Goal: Download file/media

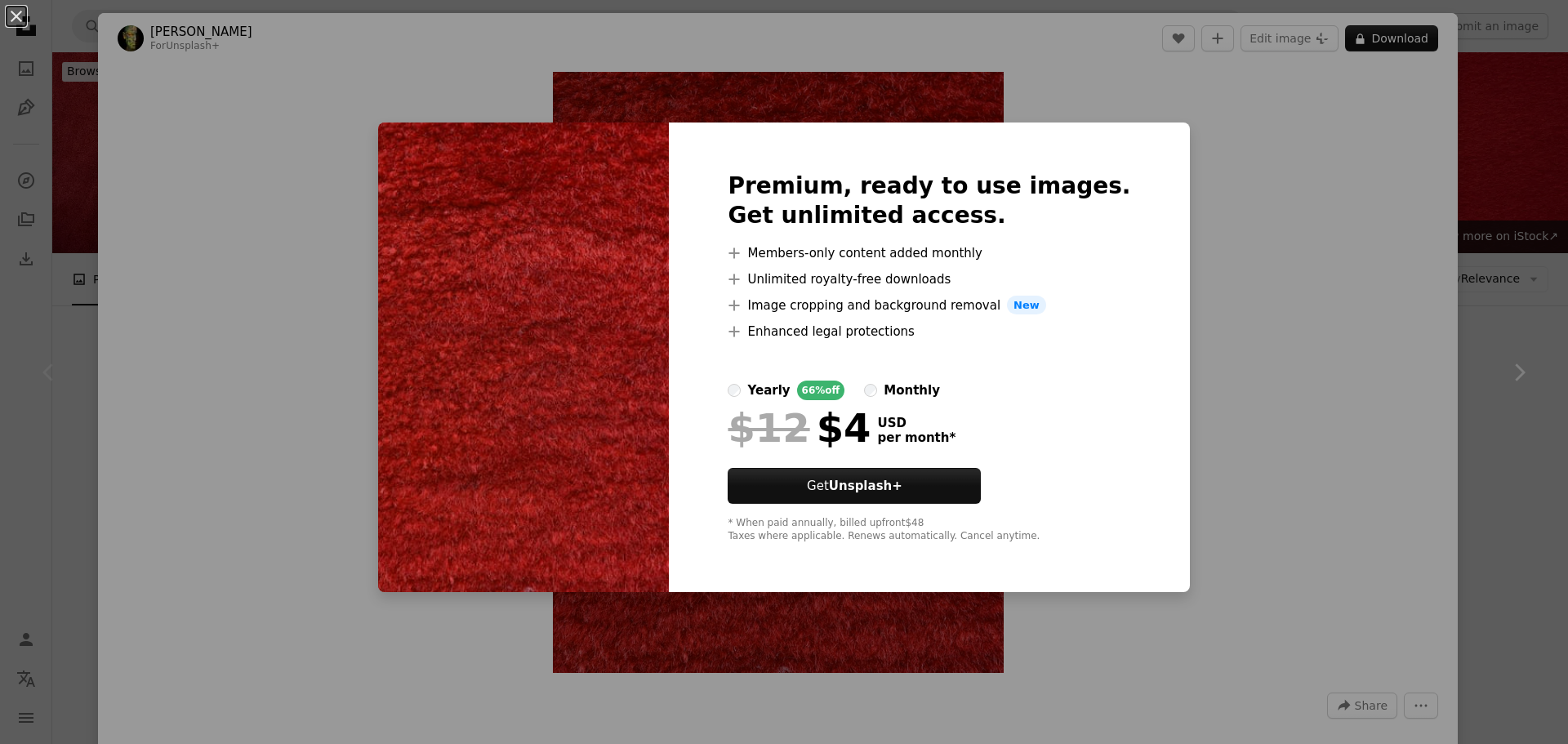
scroll to position [327, 0]
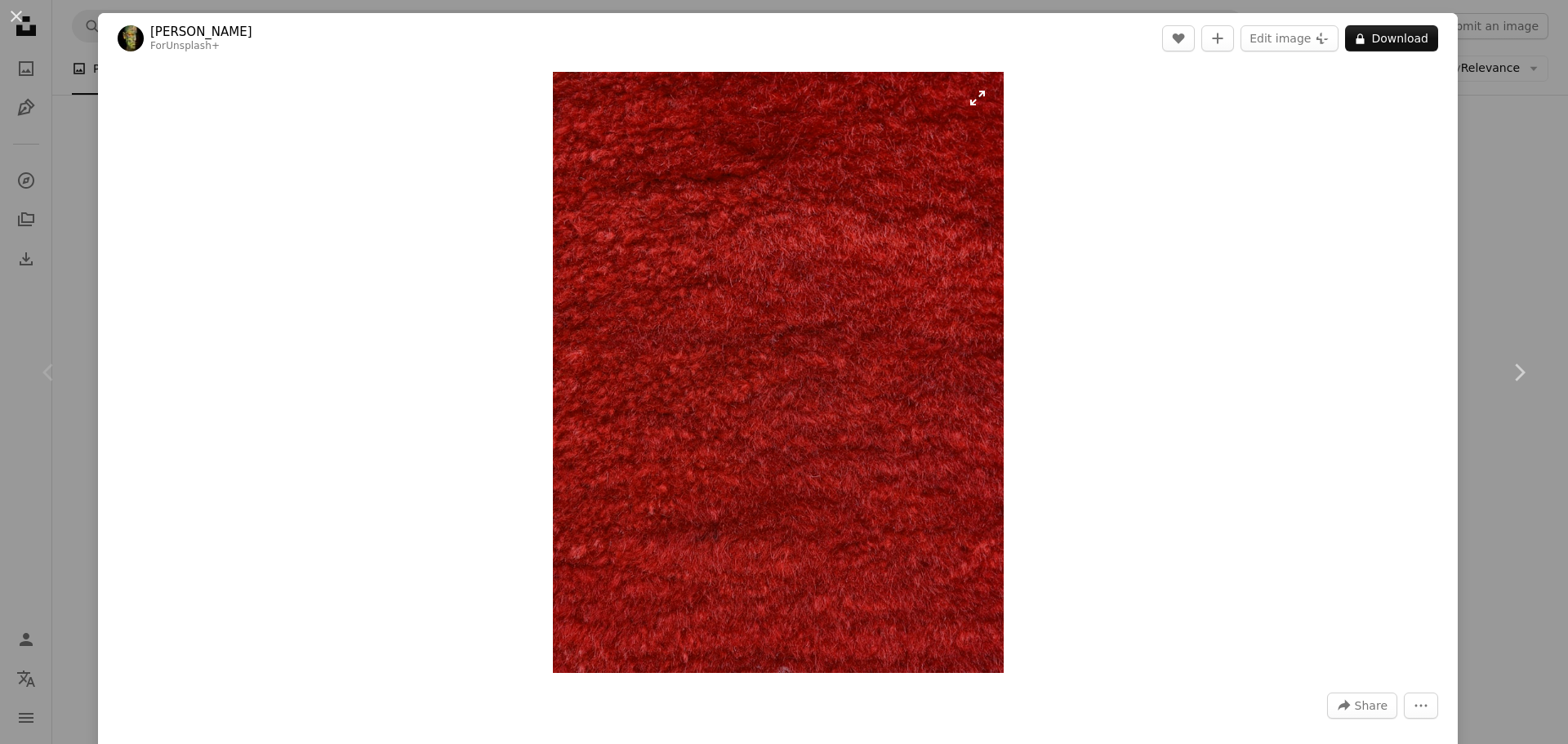
click at [969, 104] on img "Zoom in on this image" at bounding box center [778, 372] width 451 height 601
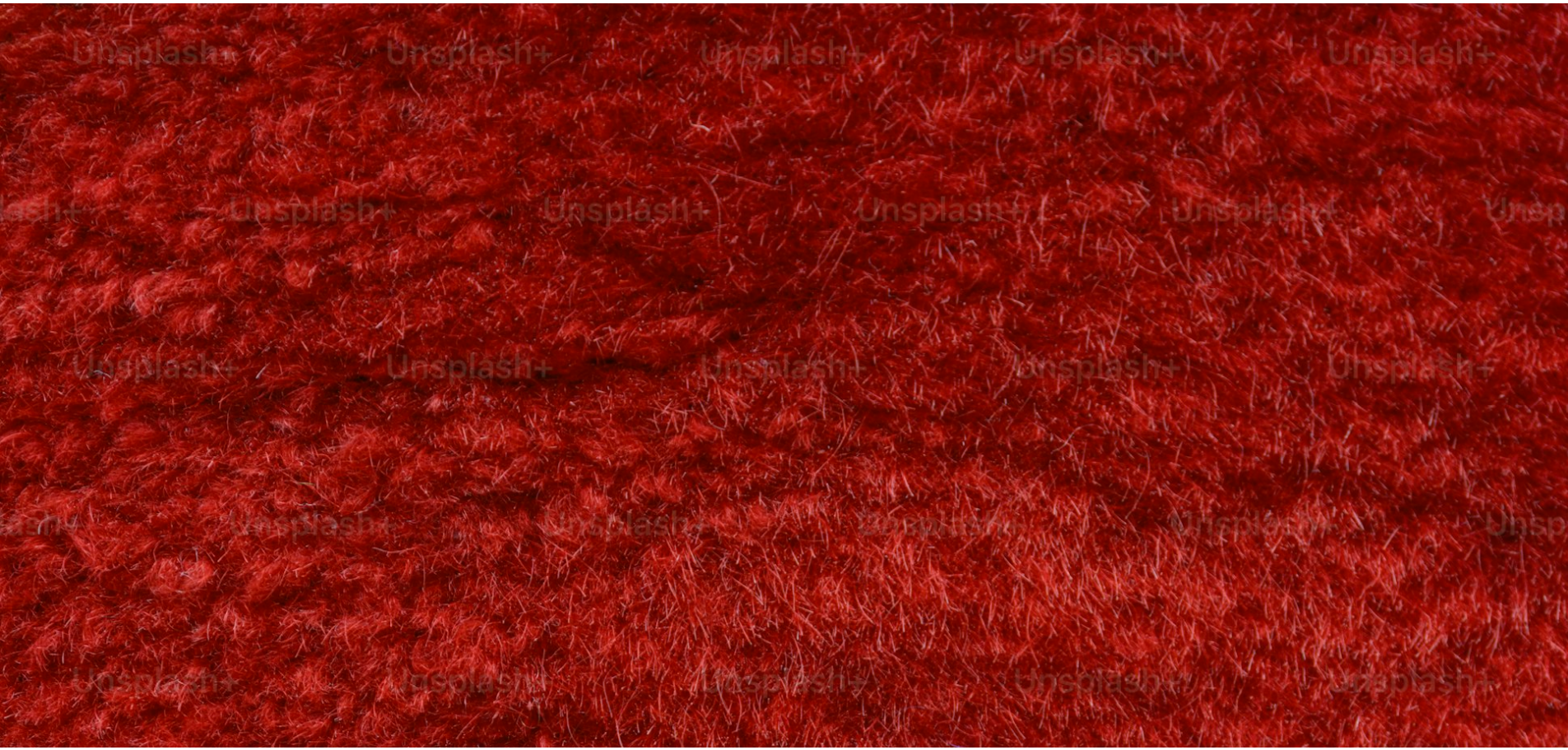
scroll to position [664, 0]
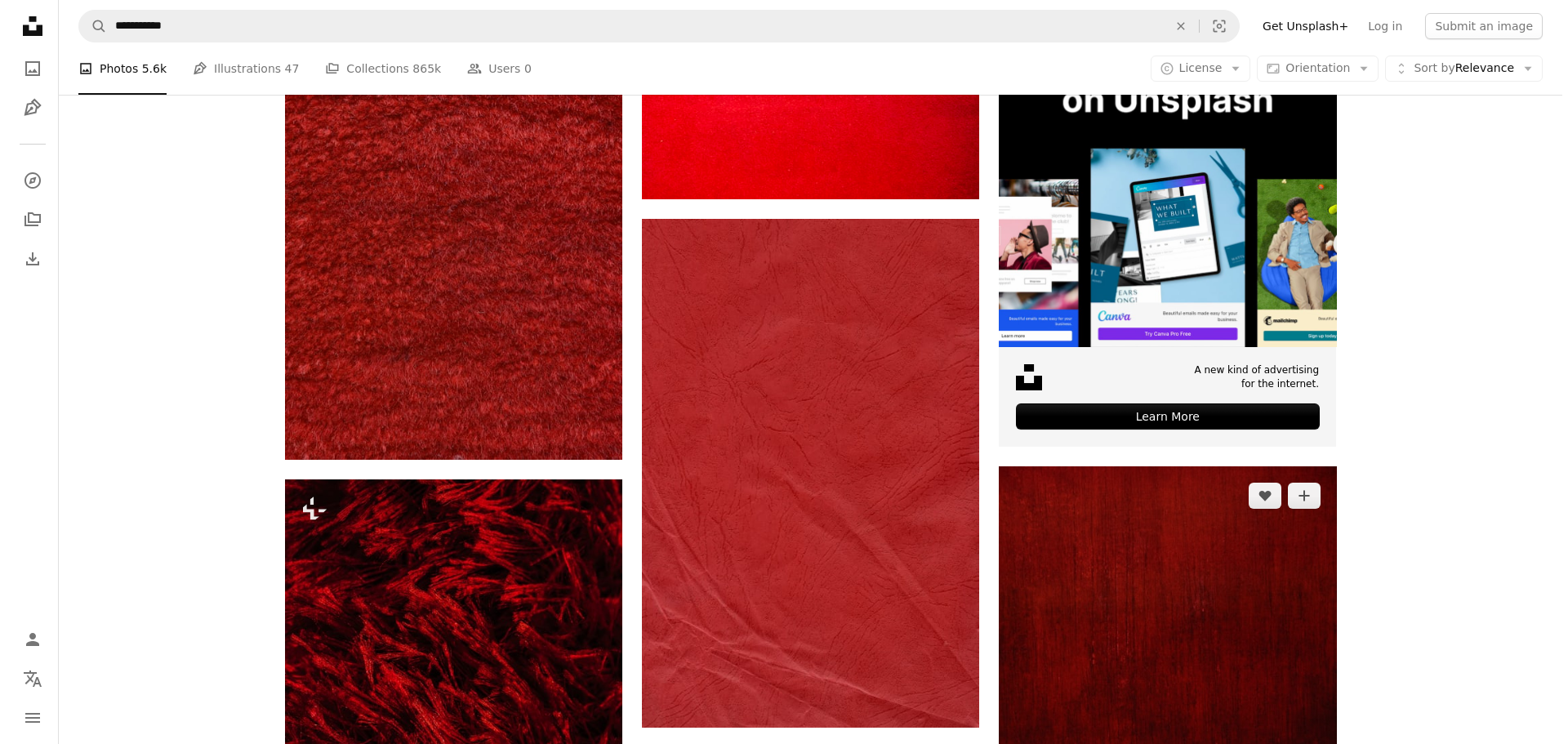
scroll to position [572, 0]
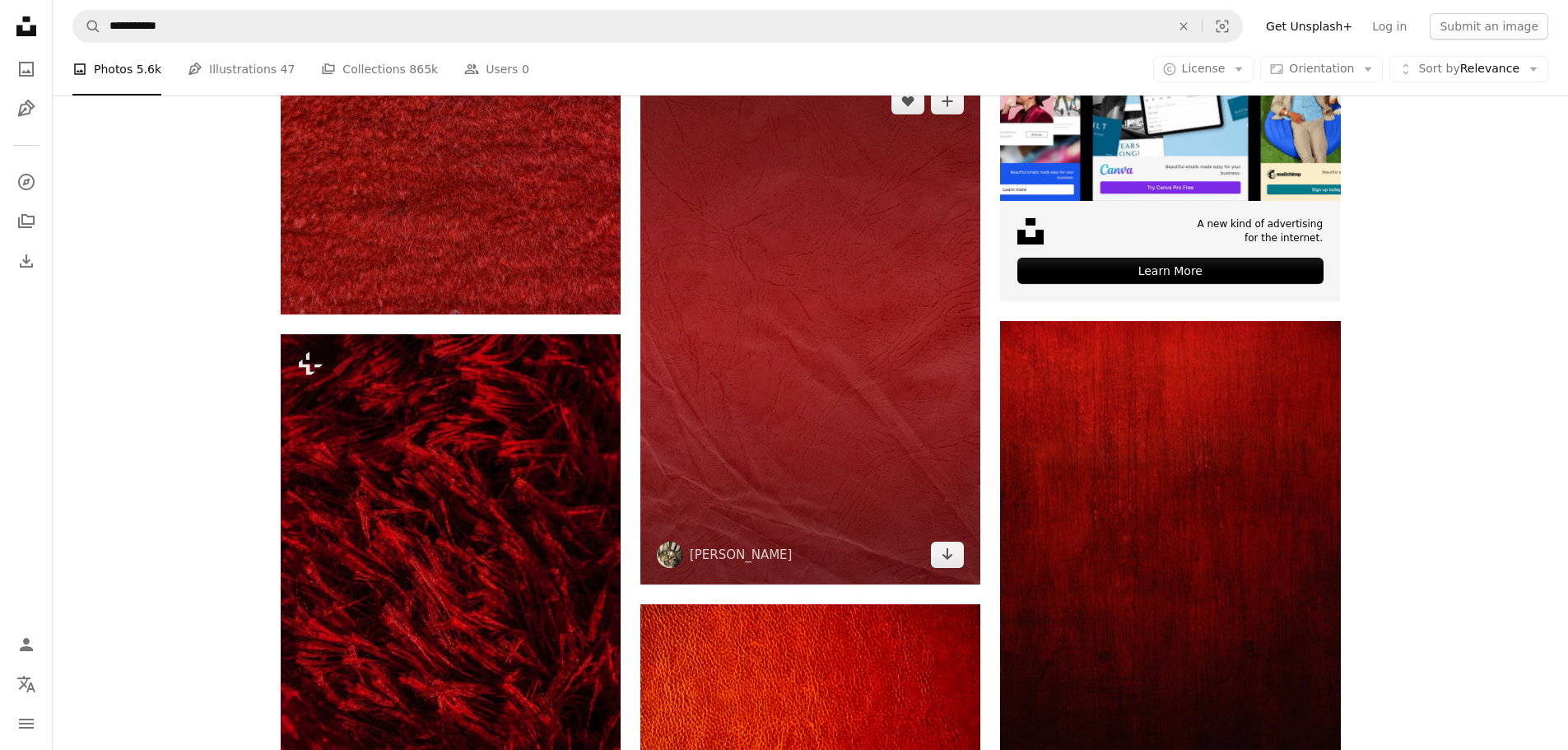
click at [841, 388] on img at bounding box center [810, 328] width 340 height 513
